Goal: Transaction & Acquisition: Book appointment/travel/reservation

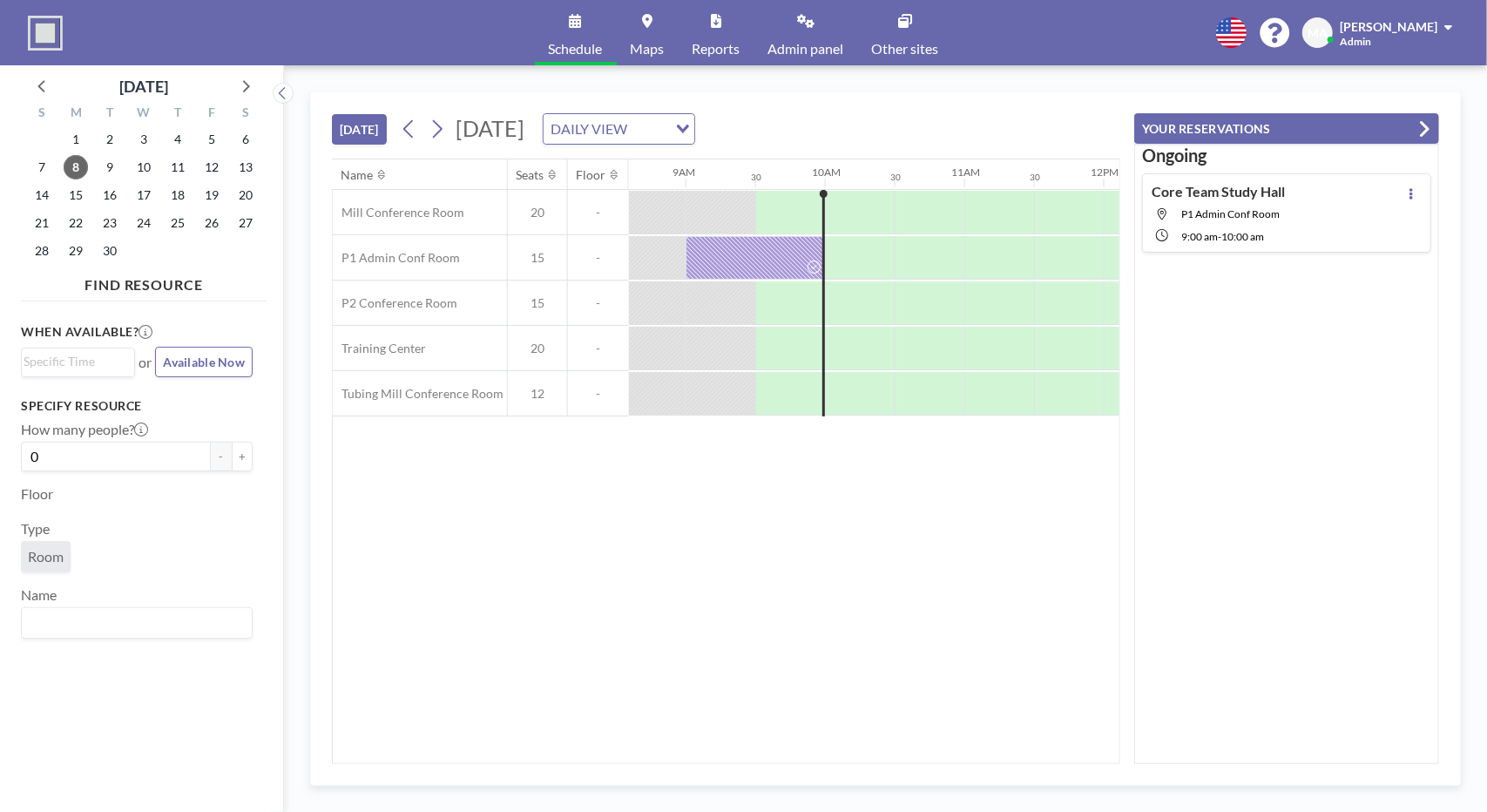
scroll to position [0, 1202]
click at [675, 643] on div "Name Seats Floor 12AM 30 1AM 30 2AM 30 3AM 30 4AM 30 5AM 30 6AM 30 7AM 30 8AM 3…" at bounding box center [726, 461] width 787 height 603
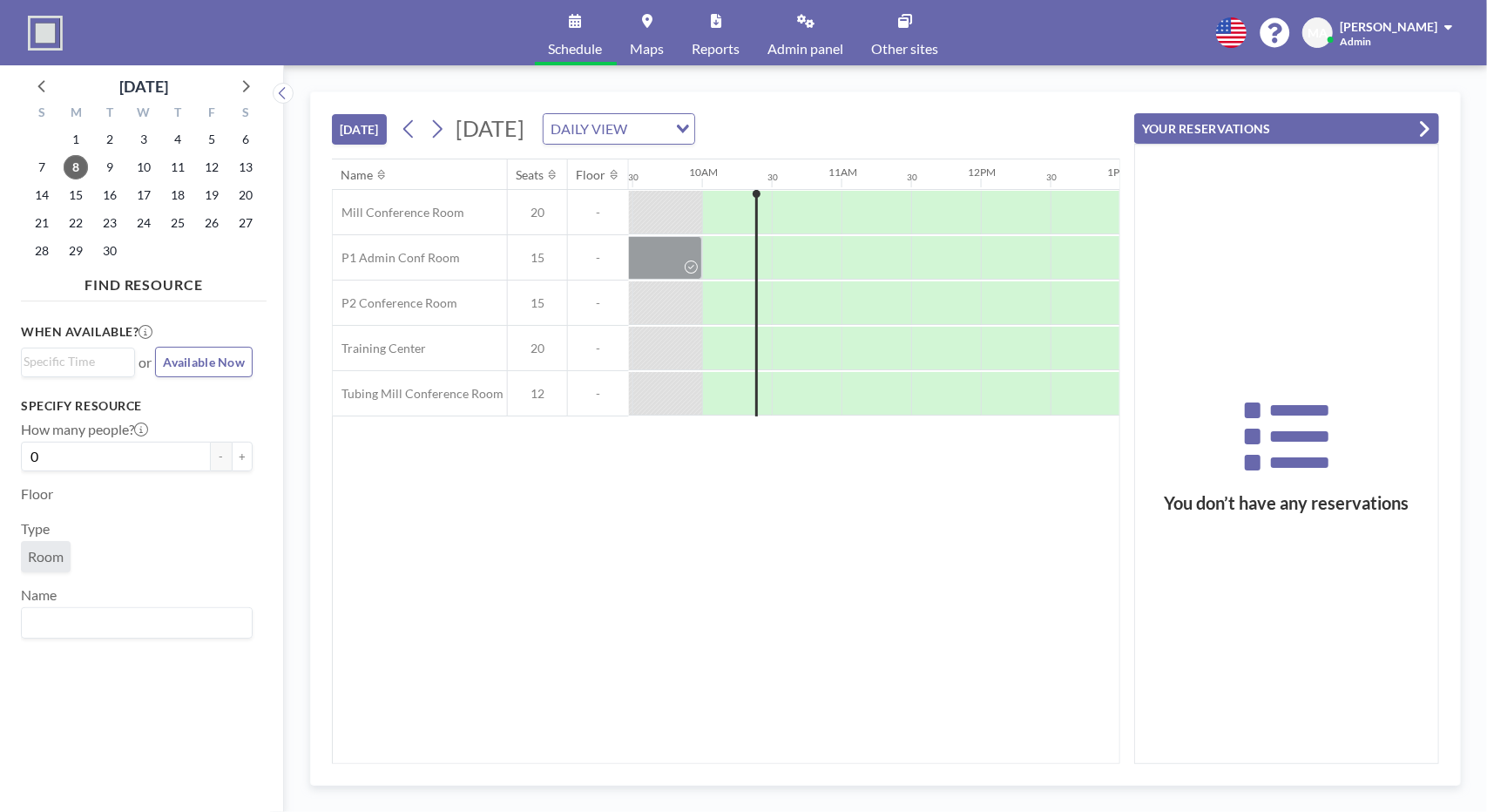
scroll to position [0, 1324]
click at [800, 264] on div at bounding box center [803, 257] width 70 height 43
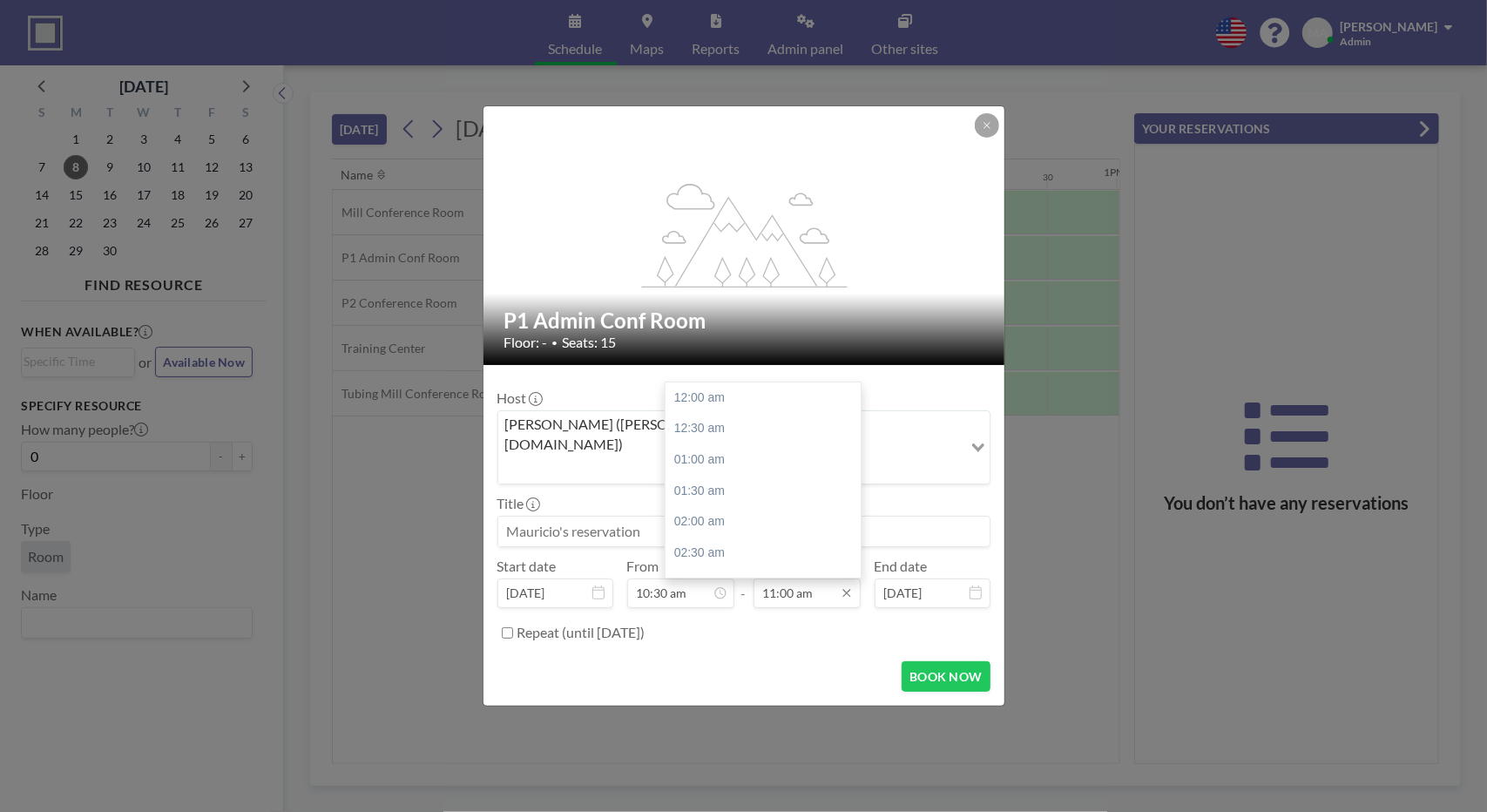
scroll to position [682, 0]
click at [740, 414] on div "11:30 am" at bounding box center [767, 430] width 204 height 31
type input "11:30 am"
click at [655, 517] on input at bounding box center [744, 531] width 491 height 30
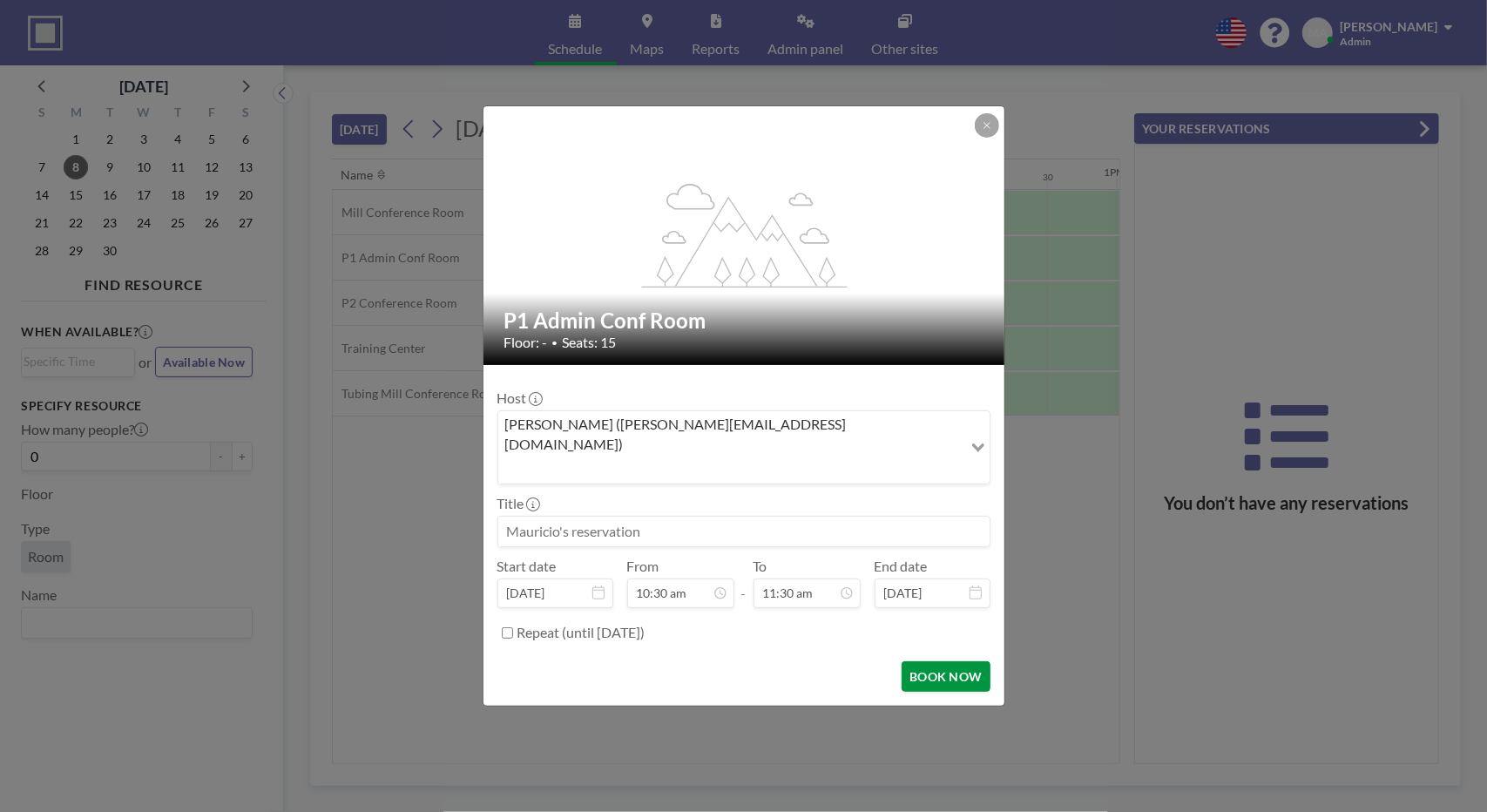
click at [981, 661] on button "BOOK NOW" at bounding box center [945, 677] width 88 height 31
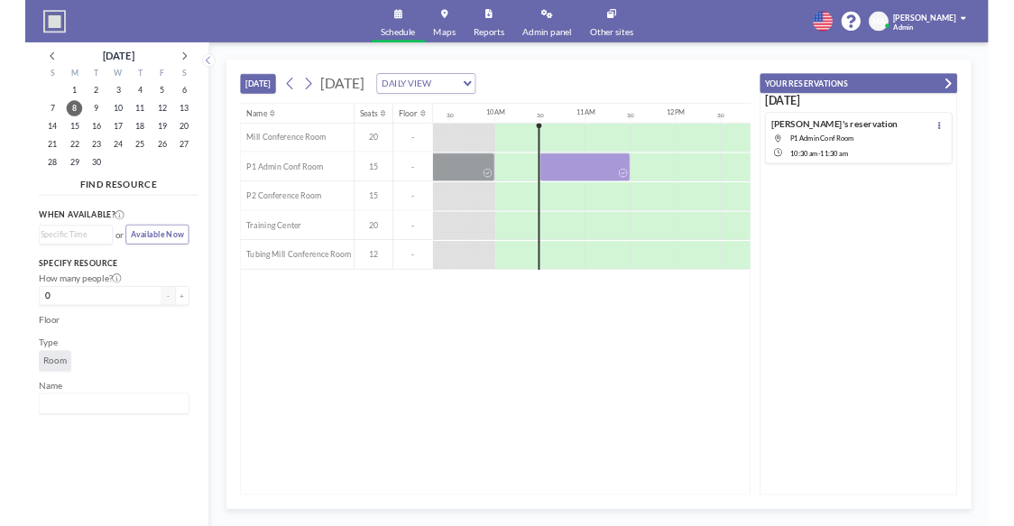
scroll to position [0, 1371]
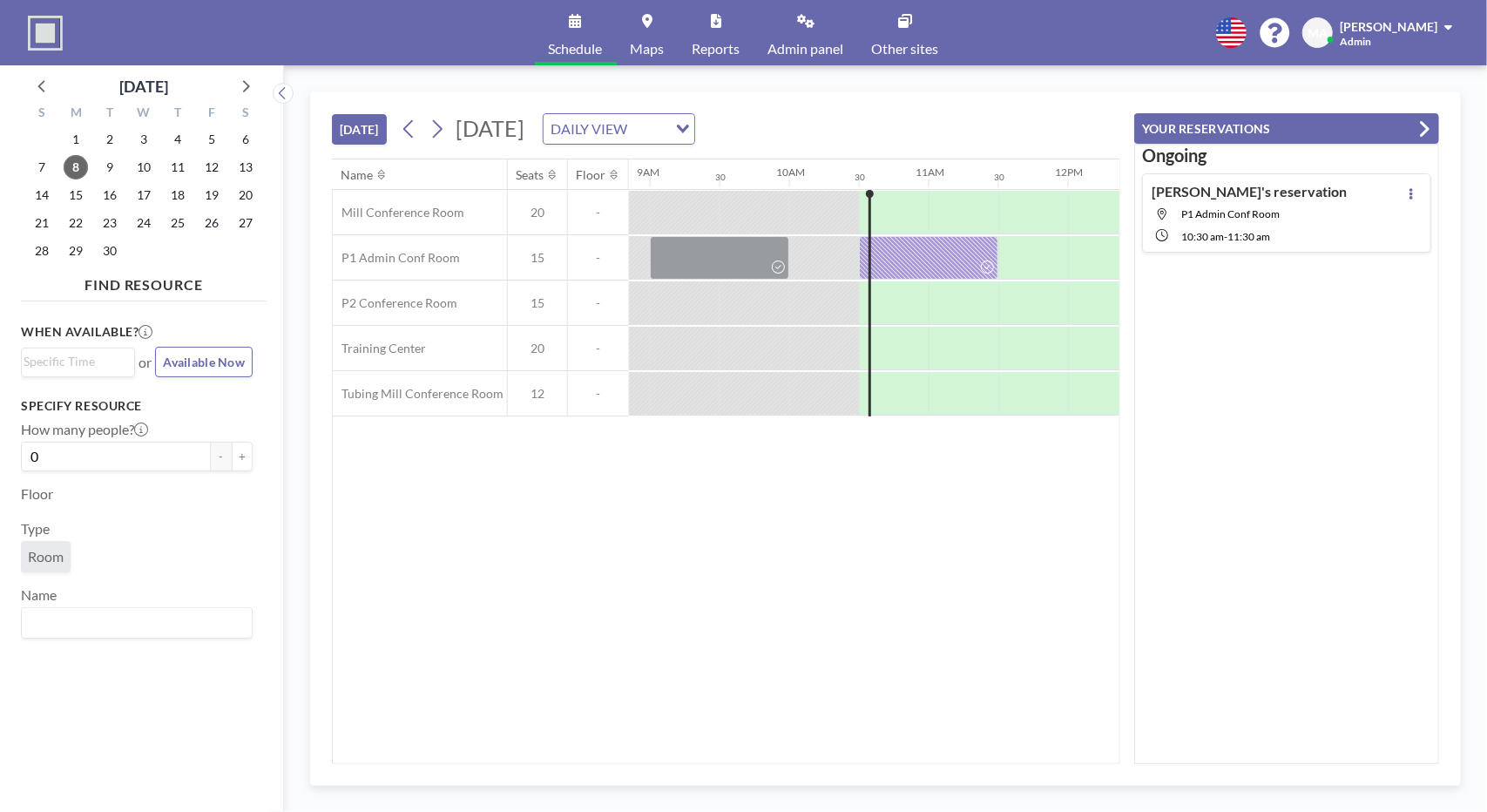
scroll to position [0, 1254]
